Goal: Task Accomplishment & Management: Use online tool/utility

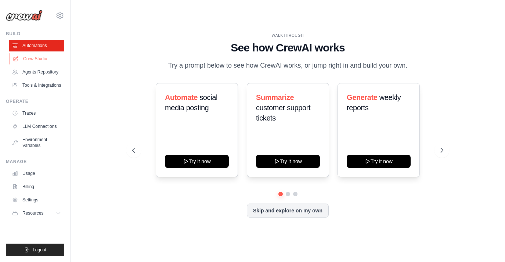
click at [37, 59] on link "Crew Studio" at bounding box center [37, 59] width 55 height 12
